Goal: Task Accomplishment & Management: Complete application form

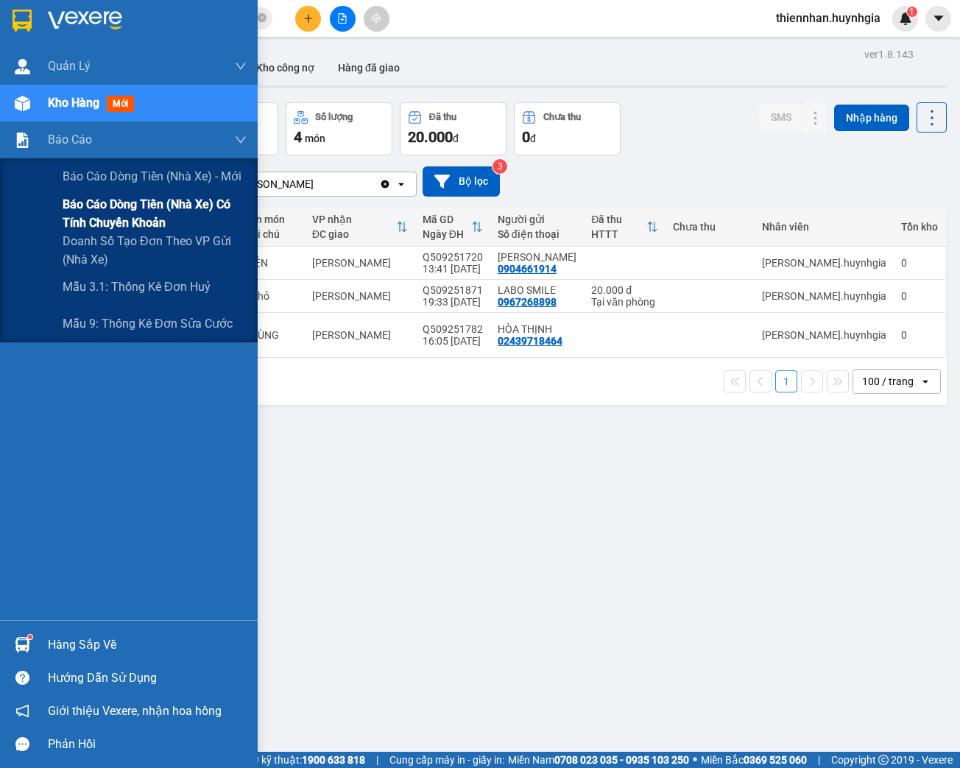
click at [88, 218] on span "Báo cáo dòng tiền (nhà xe) có tính chuyển khoản" at bounding box center [155, 213] width 184 height 37
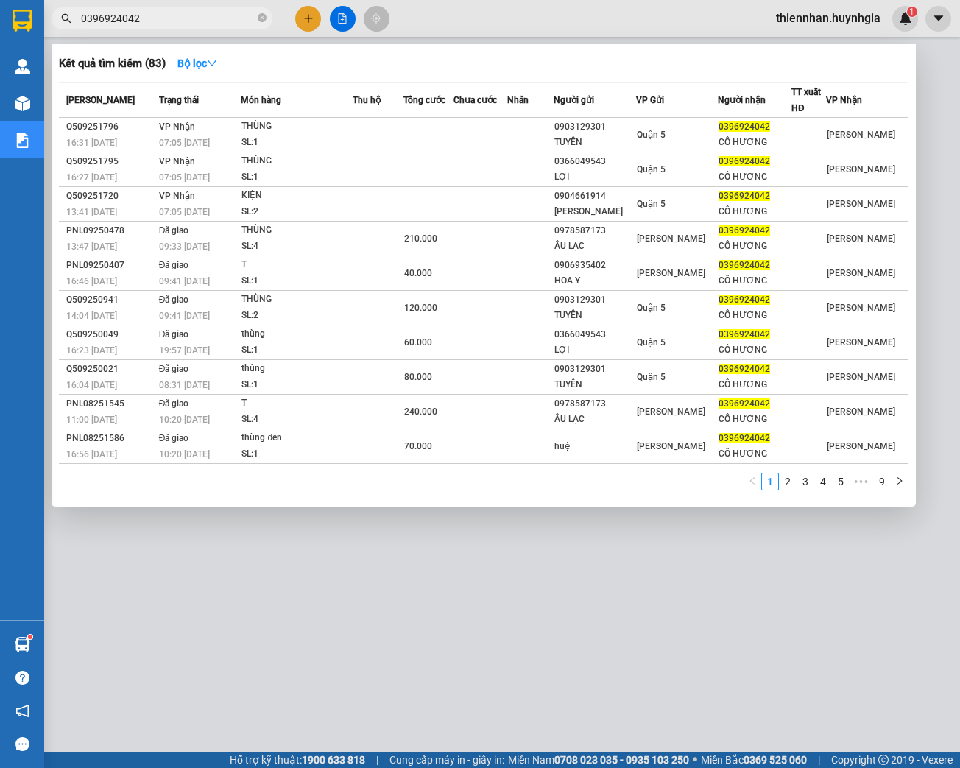
click at [142, 20] on input "0396924042" at bounding box center [168, 18] width 174 height 16
click at [156, 21] on input "0396924042" at bounding box center [168, 18] width 174 height 16
type input "0"
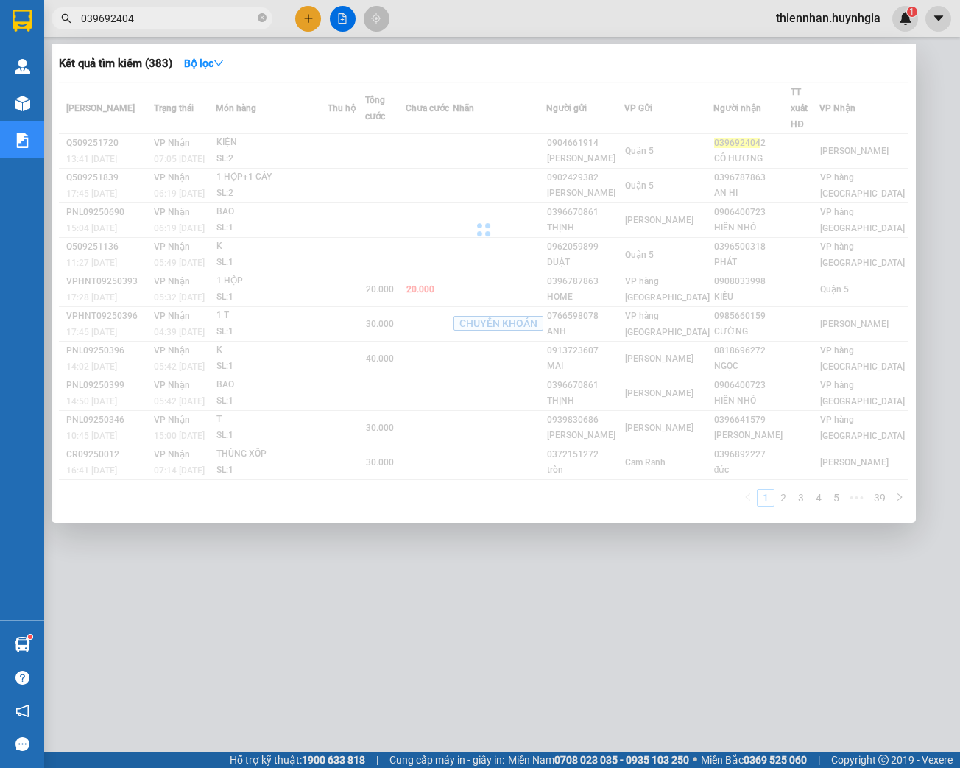
type input "0396924042"
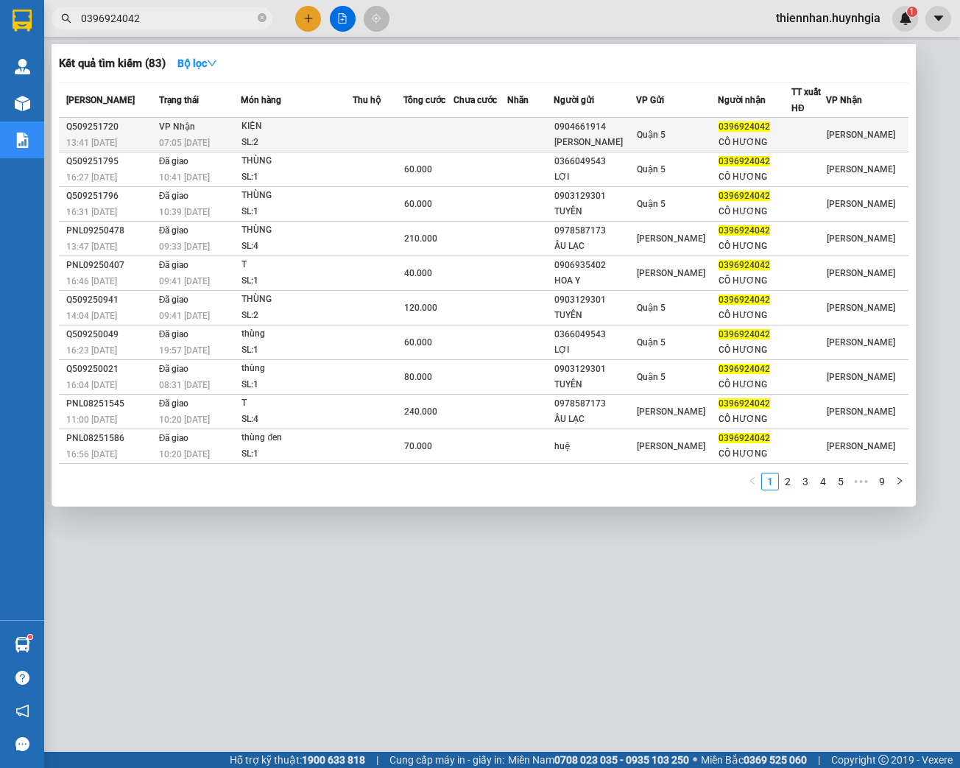
click at [299, 127] on div "KIỆN" at bounding box center [296, 126] width 110 height 16
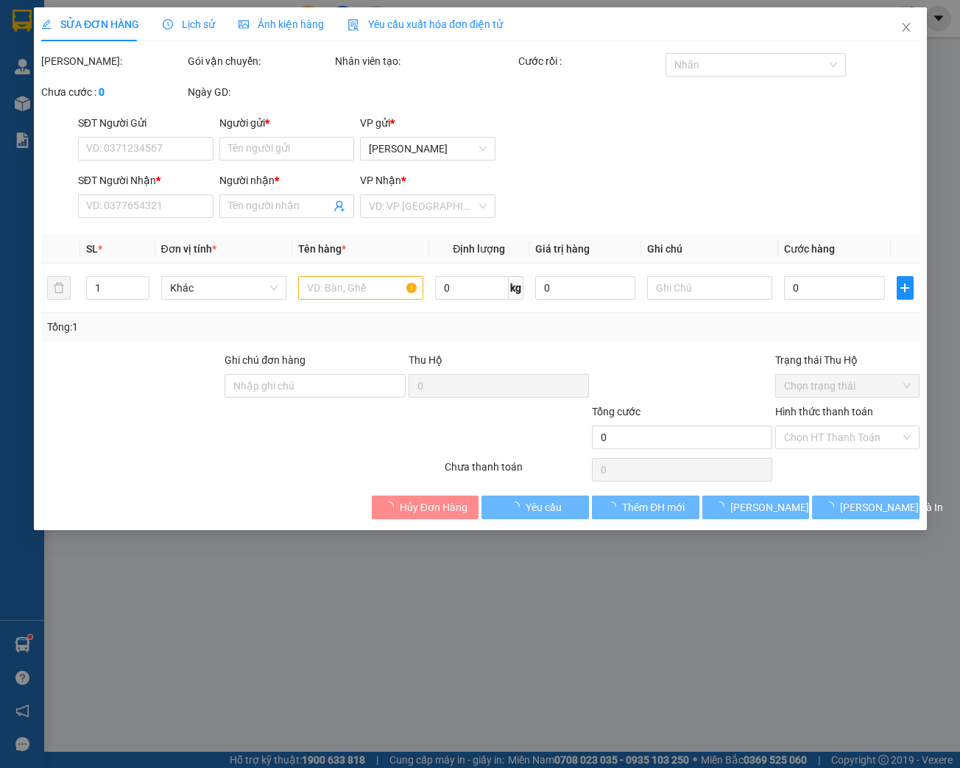
type input "0904661914"
type input "[PERSON_NAME]"
type input "0396924042"
type input "CÔ HƯƠNG"
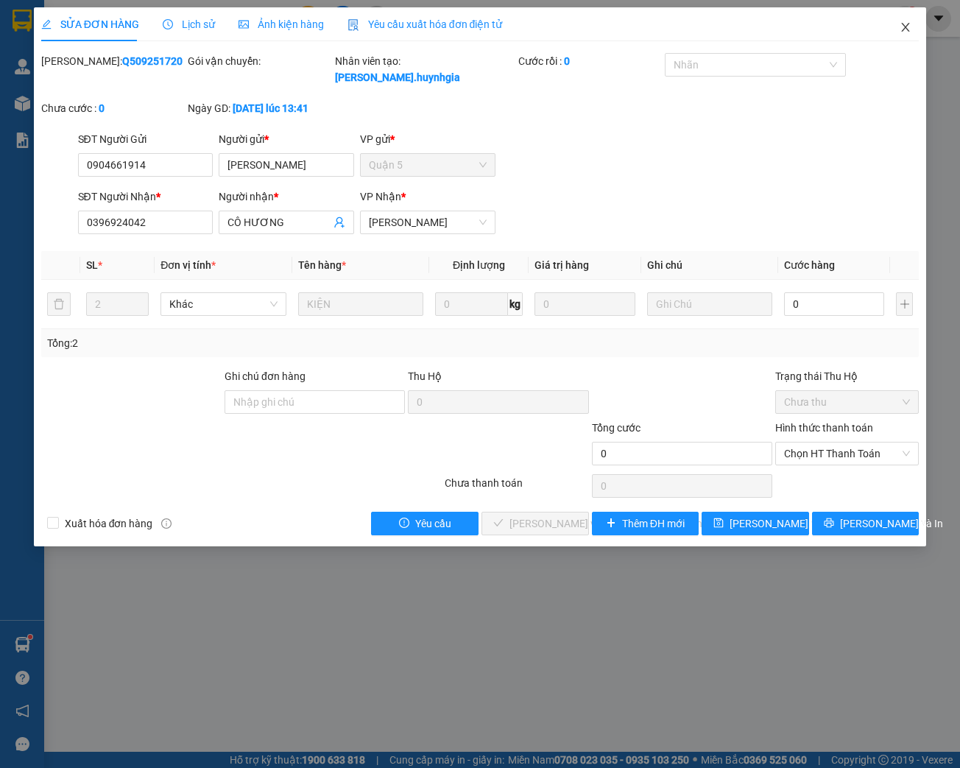
click at [906, 24] on icon "close" at bounding box center [905, 27] width 12 height 12
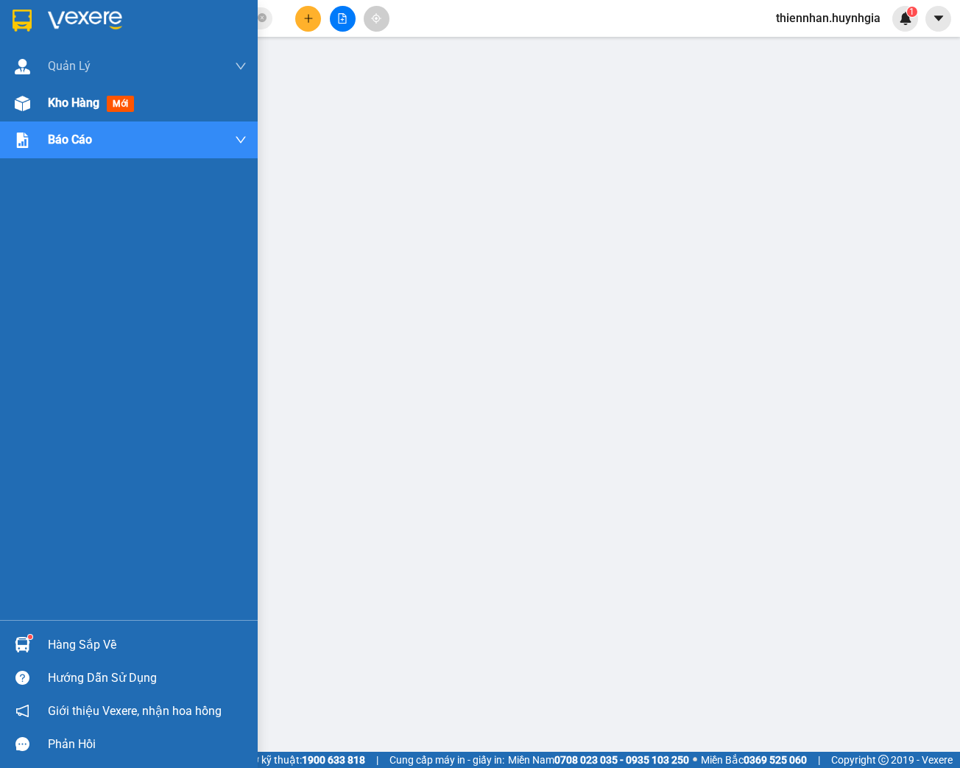
click at [66, 109] on span "Kho hàng" at bounding box center [74, 103] width 52 height 14
